Goal: Information Seeking & Learning: Learn about a topic

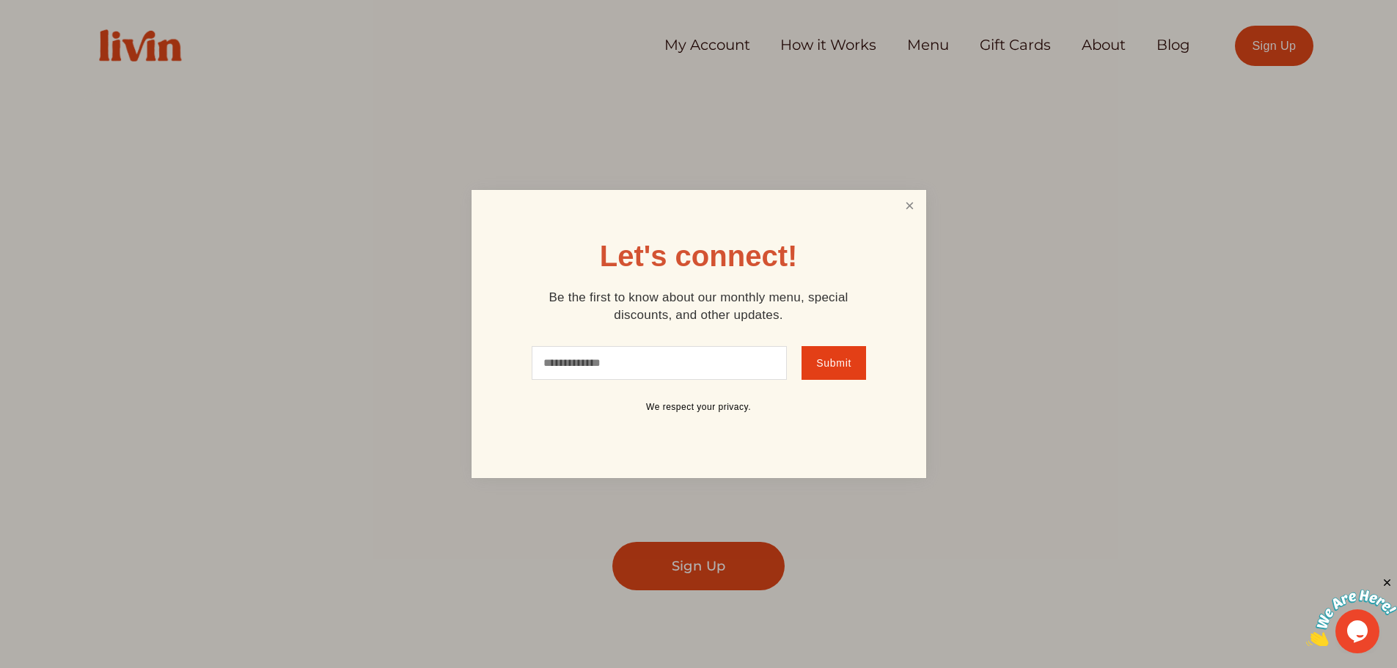
click at [912, 210] on link "Close" at bounding box center [909, 205] width 28 height 27
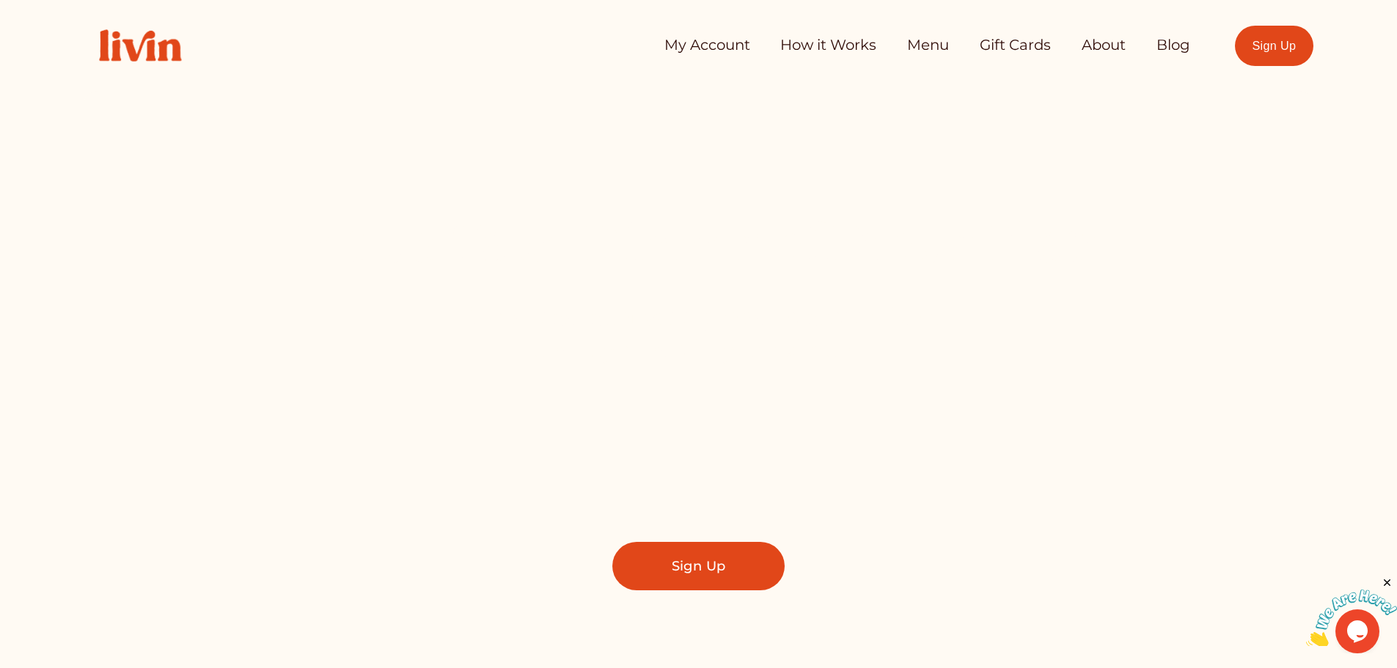
click at [843, 47] on link "How it Works" at bounding box center [828, 45] width 96 height 29
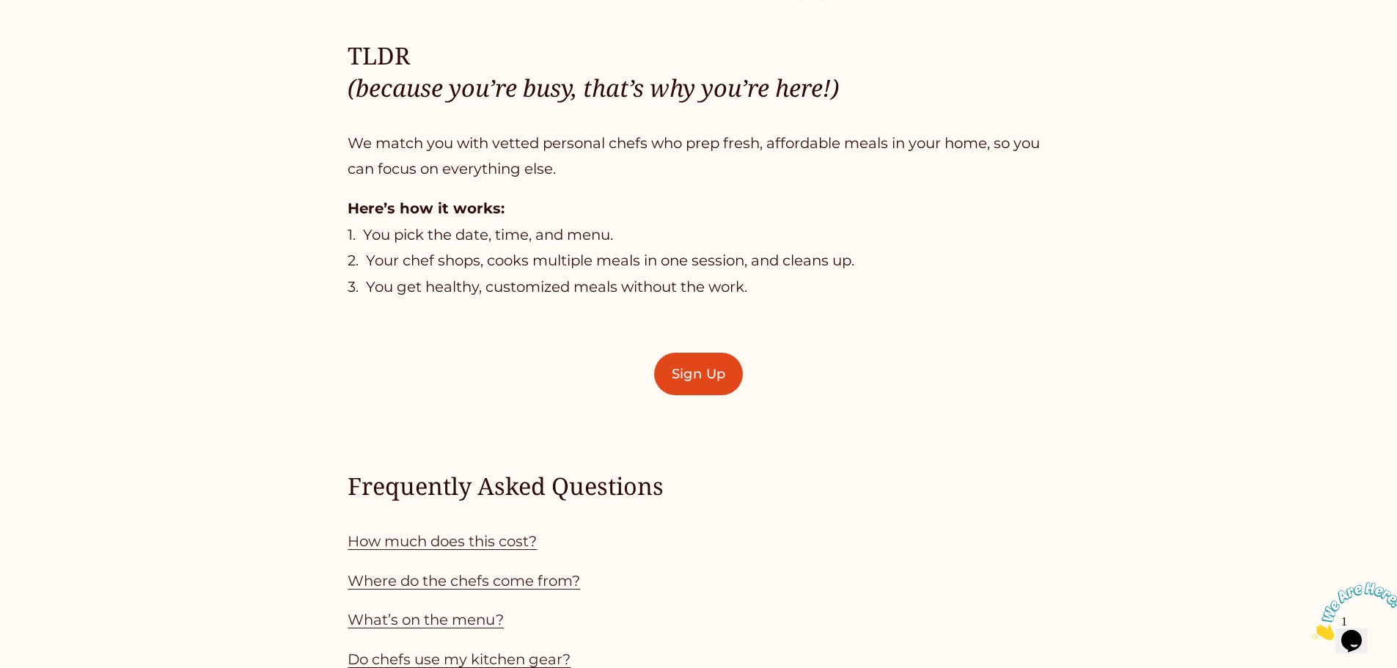
scroll to position [1247, 0]
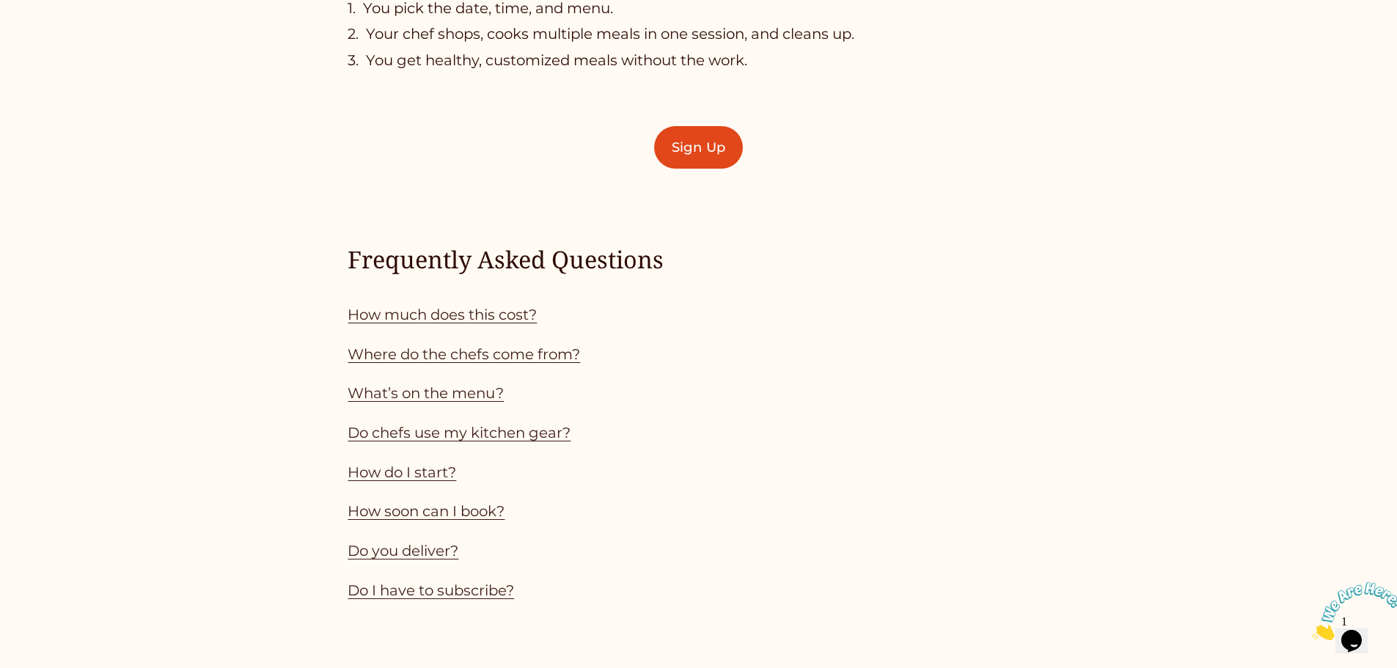
click at [468, 320] on link "How much does this cost?" at bounding box center [442, 315] width 189 height 18
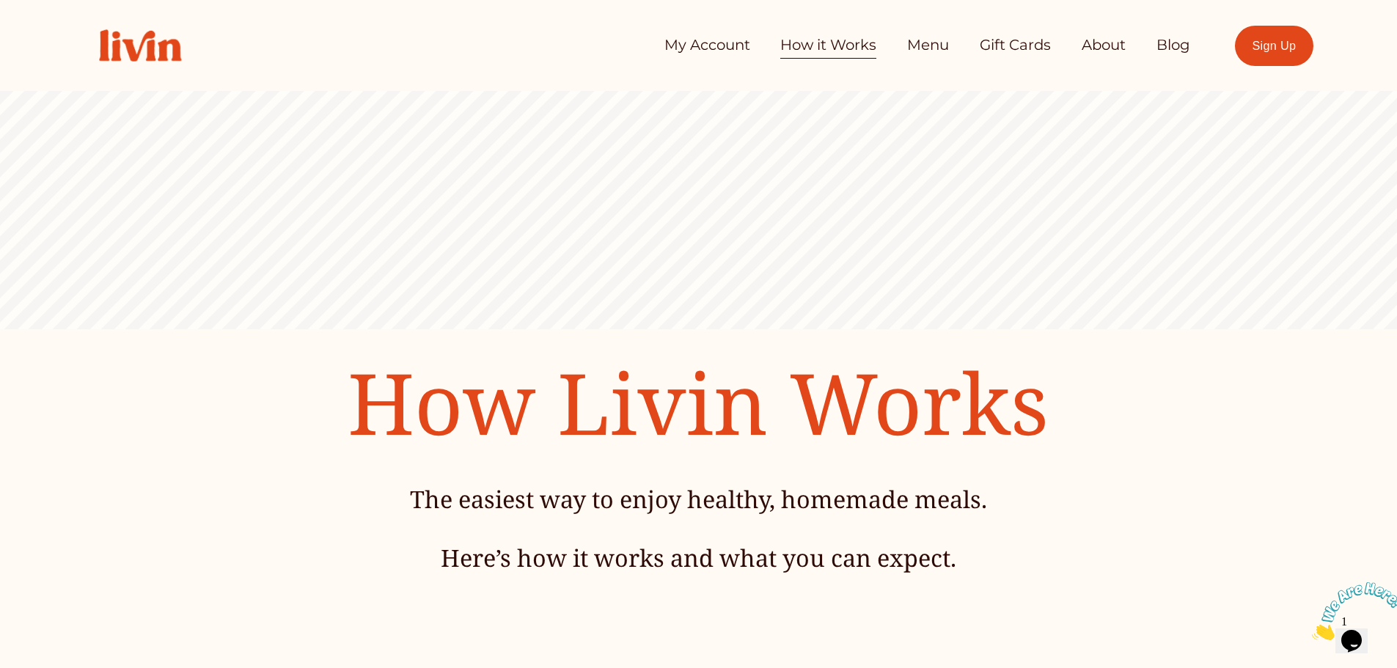
click at [1096, 48] on link "About" at bounding box center [1104, 45] width 44 height 29
